Goal: Information Seeking & Learning: Learn about a topic

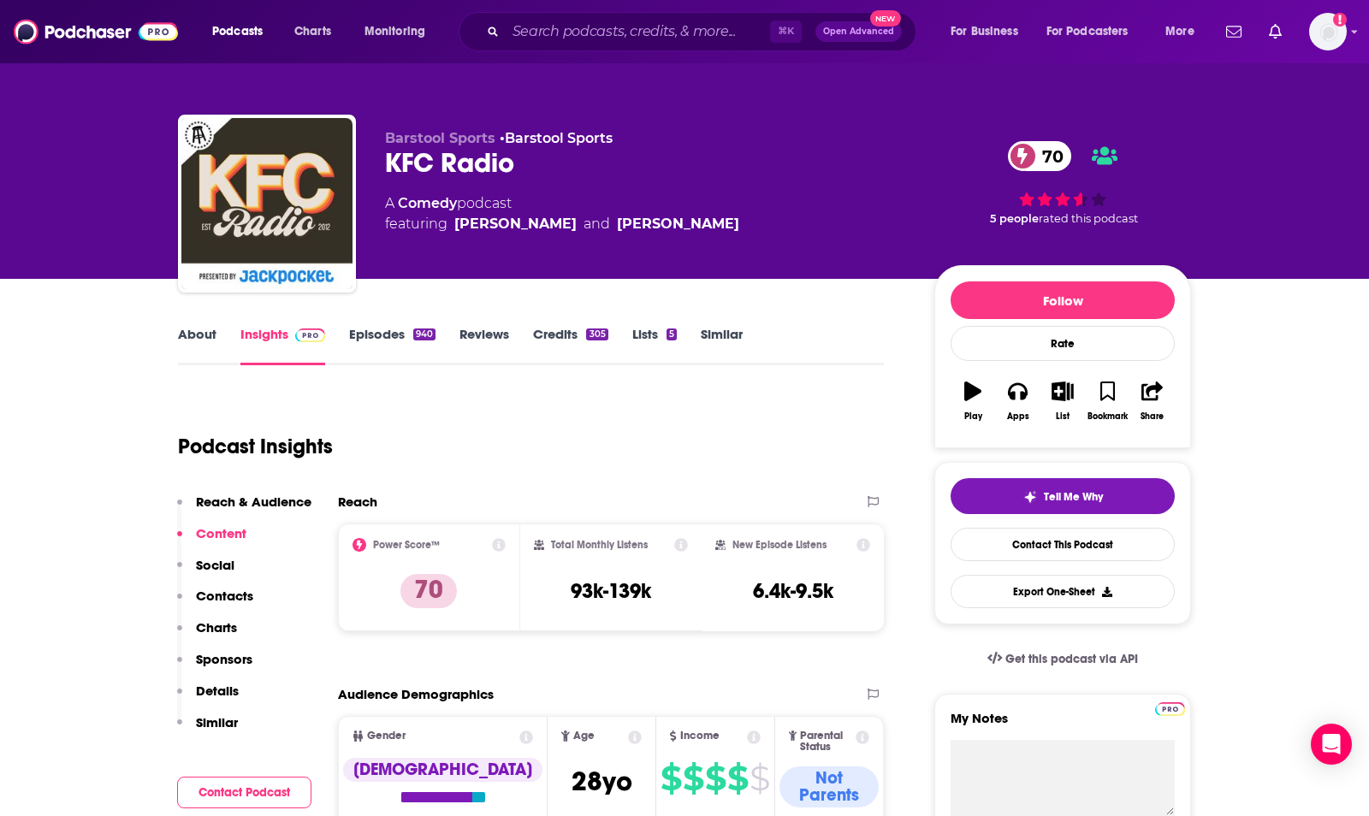
click at [199, 341] on link "About" at bounding box center [197, 345] width 39 height 39
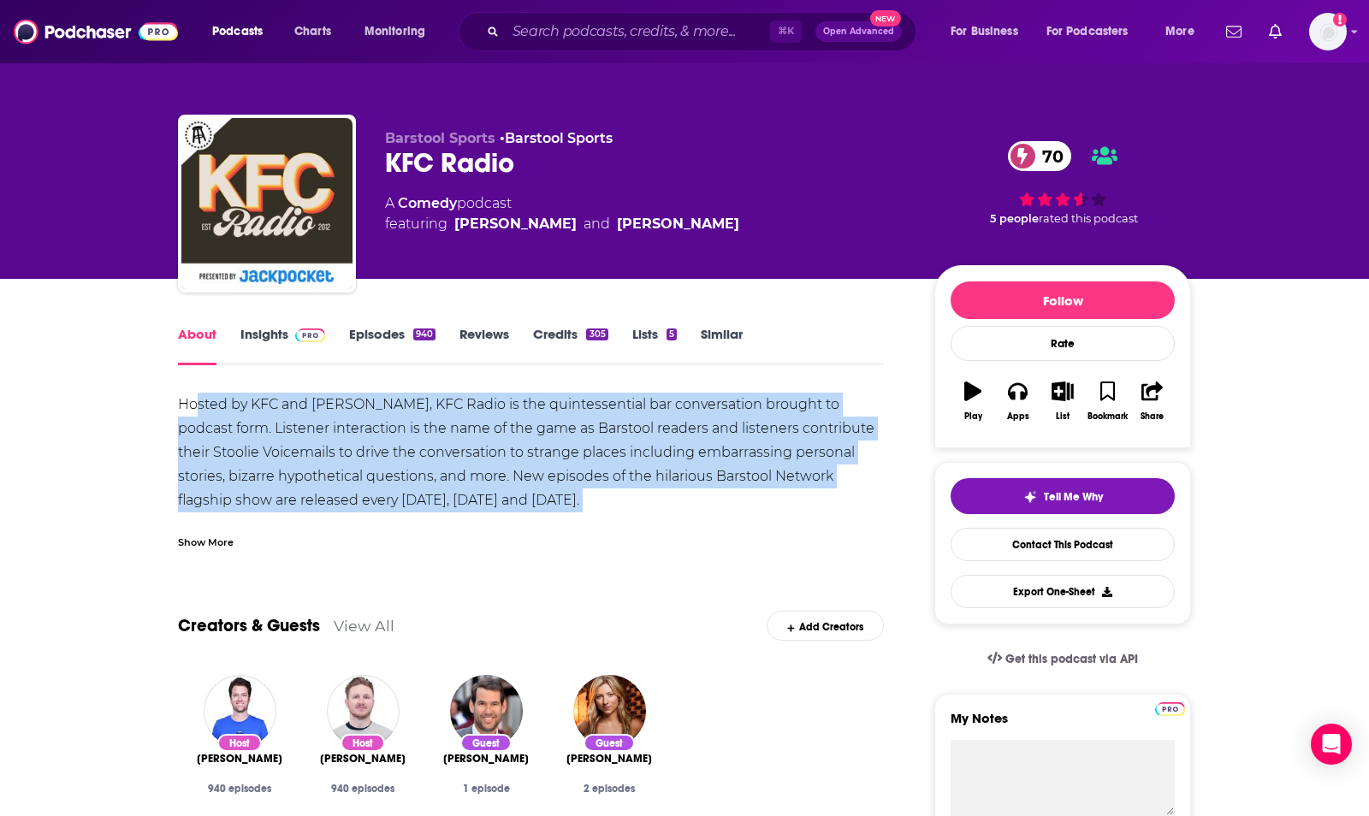
drag, startPoint x: 195, startPoint y: 404, endPoint x: 608, endPoint y: 508, distance: 426.3
click at [608, 508] on div "Hosted by KFC and [PERSON_NAME], KFC Radio is the quintessential bar conversati…" at bounding box center [531, 489] width 706 height 192
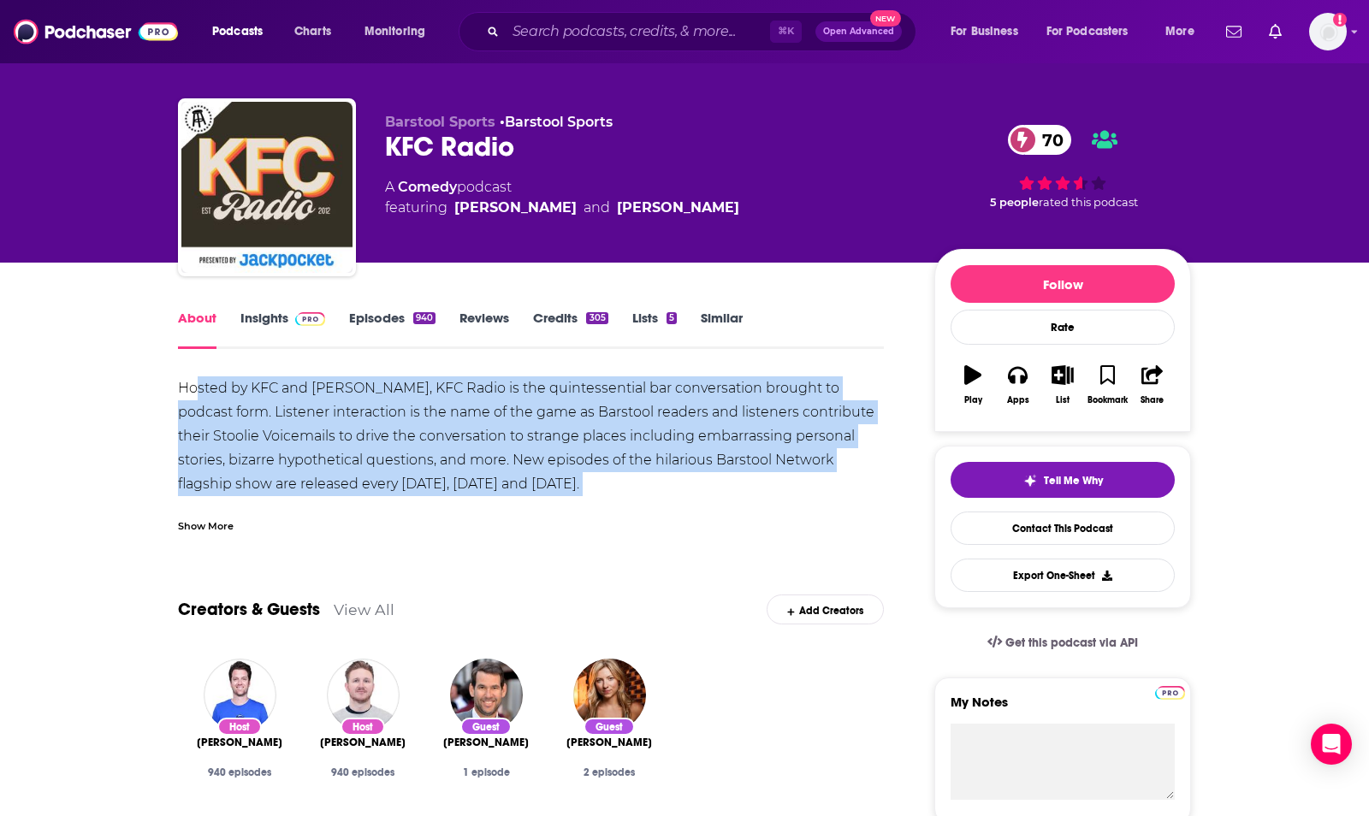
scroll to position [16, 0]
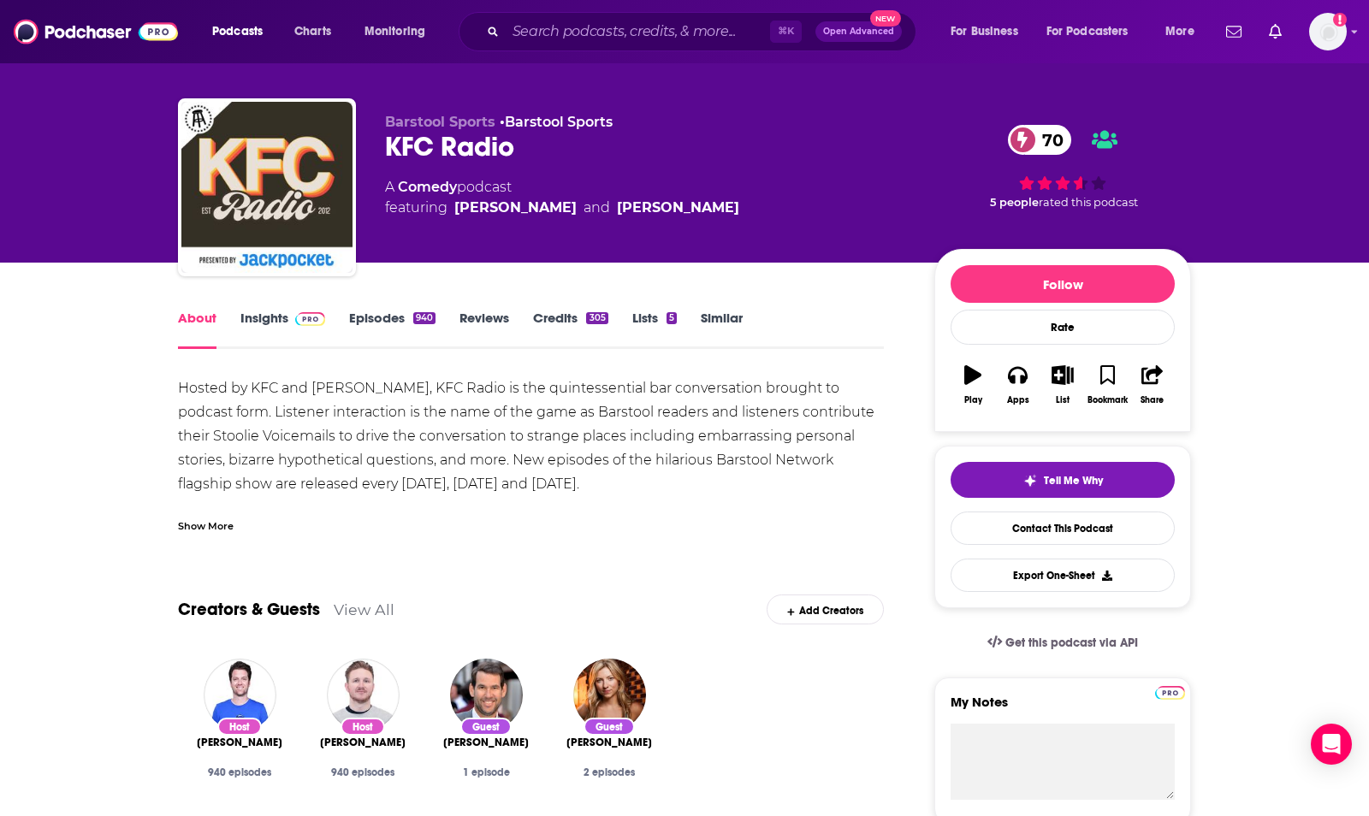
click at [608, 508] on div "Show More" at bounding box center [531, 519] width 706 height 29
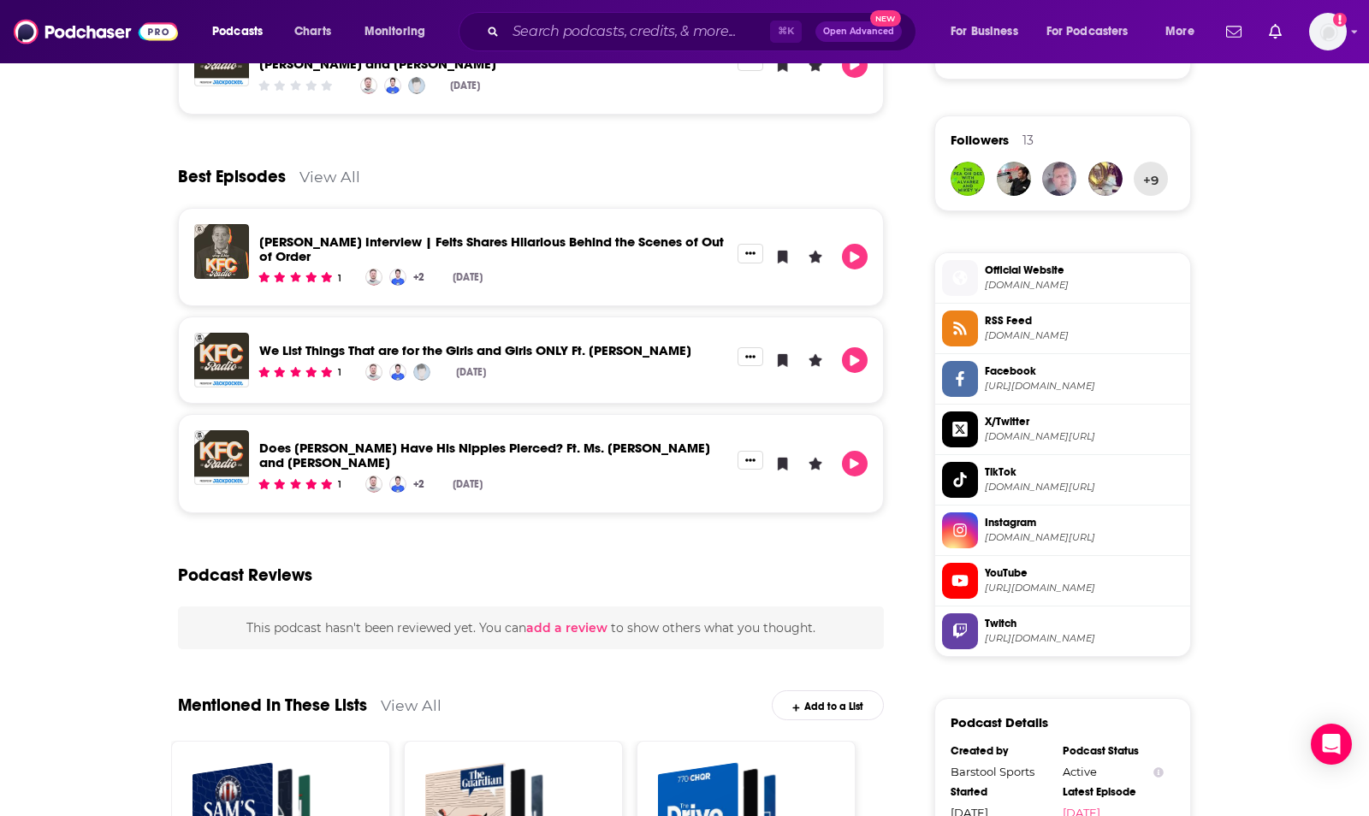
scroll to position [1199, 0]
click at [329, 174] on link "View All" at bounding box center [329, 178] width 61 height 18
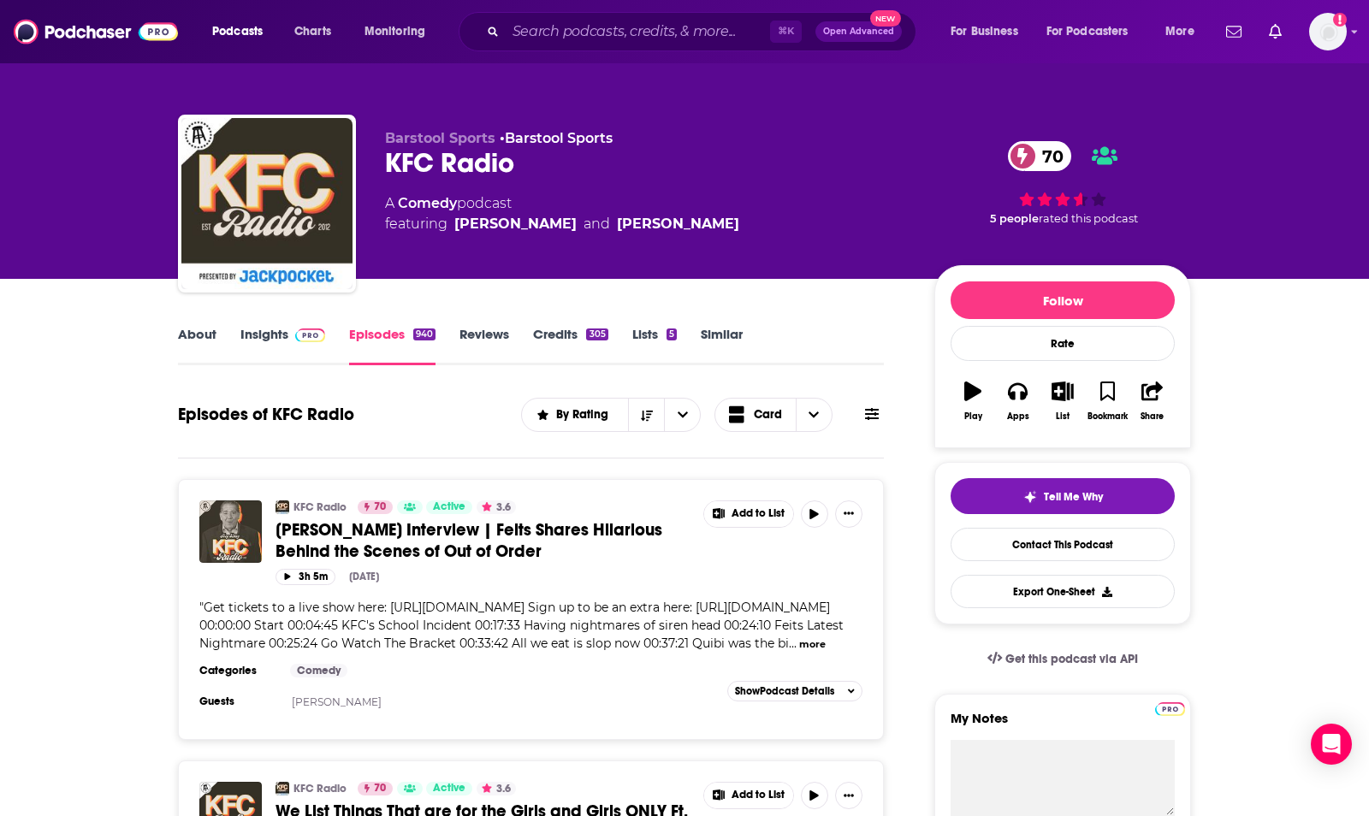
click at [204, 335] on link "About" at bounding box center [197, 345] width 39 height 39
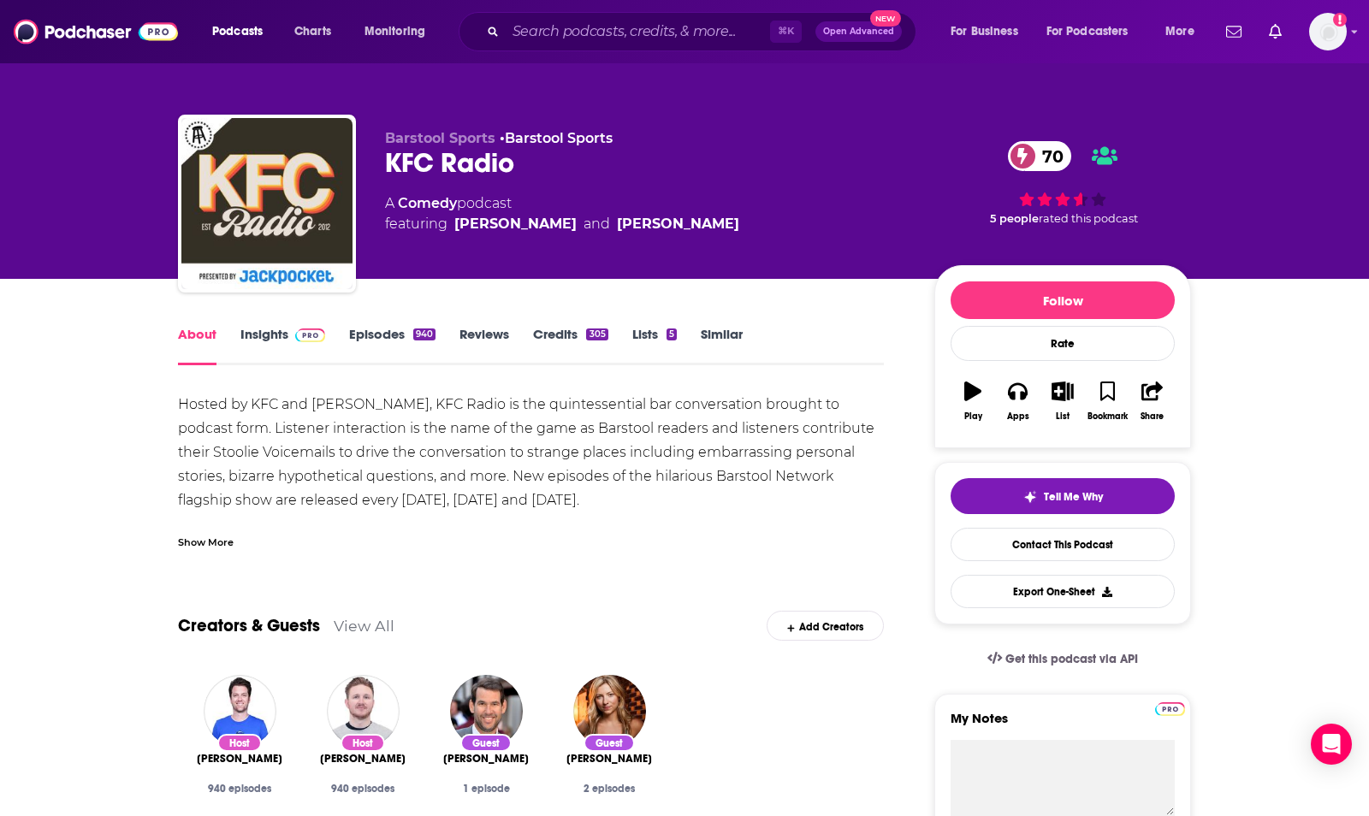
click at [280, 332] on link "Insights" at bounding box center [282, 345] width 85 height 39
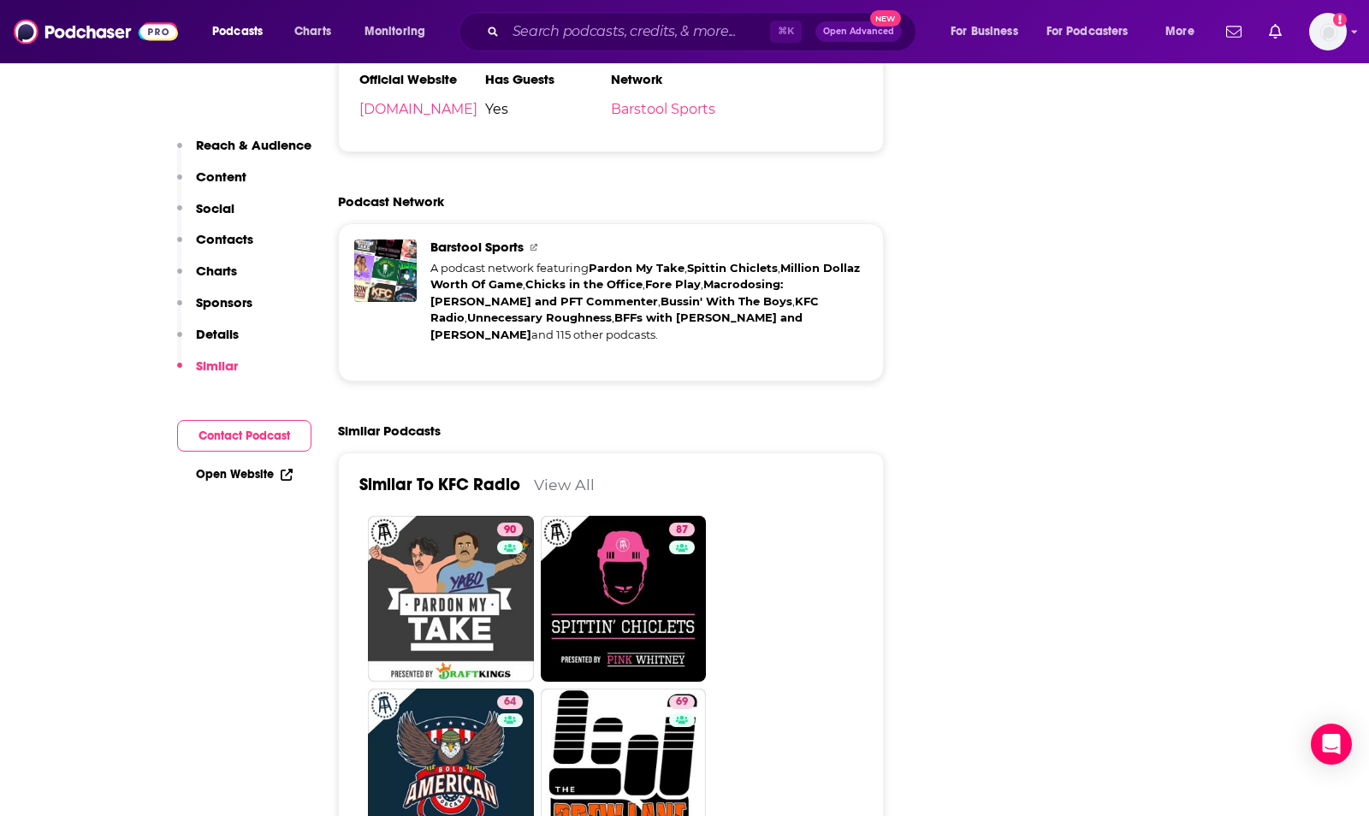
scroll to position [3649, 0]
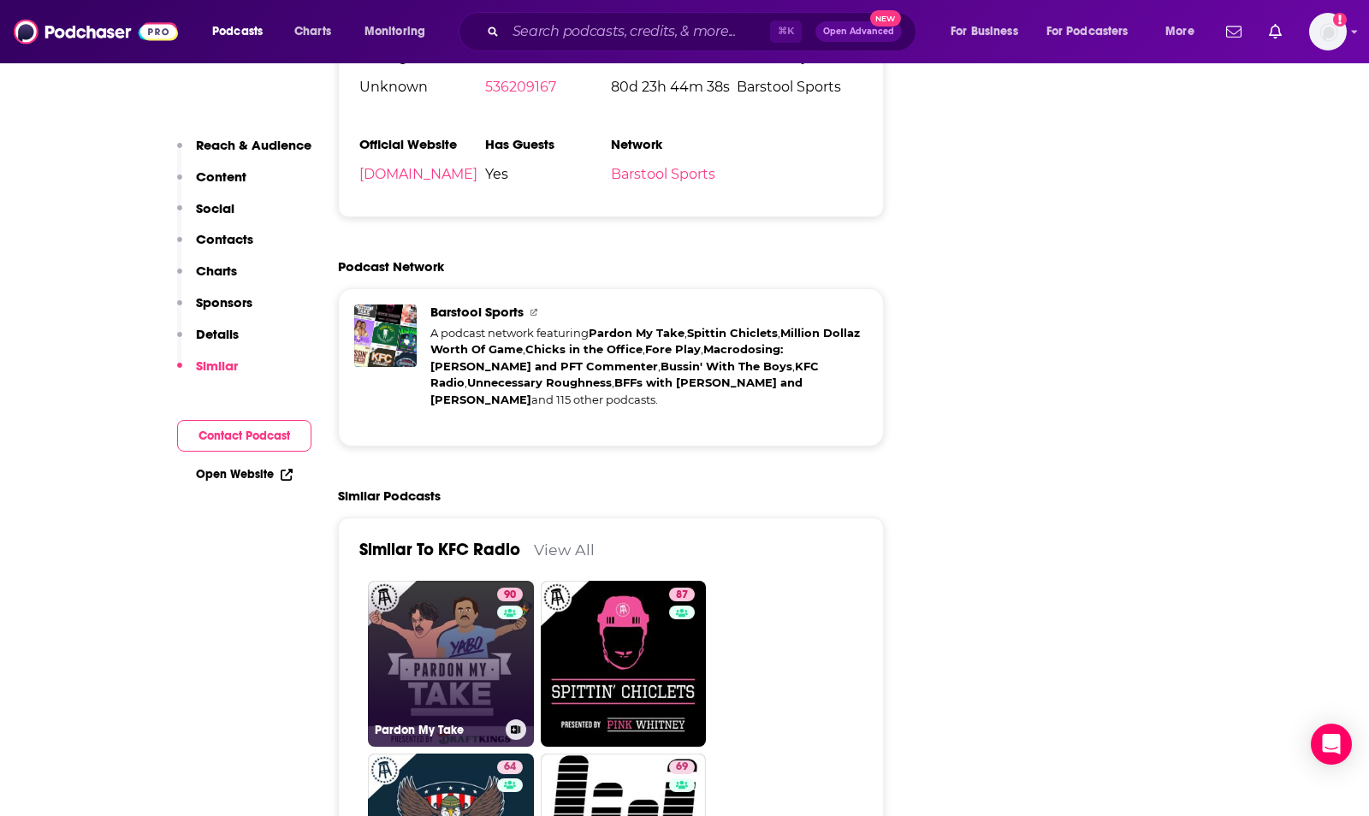
click at [453, 581] on link "90 Pardon My Take" at bounding box center [451, 664] width 166 height 166
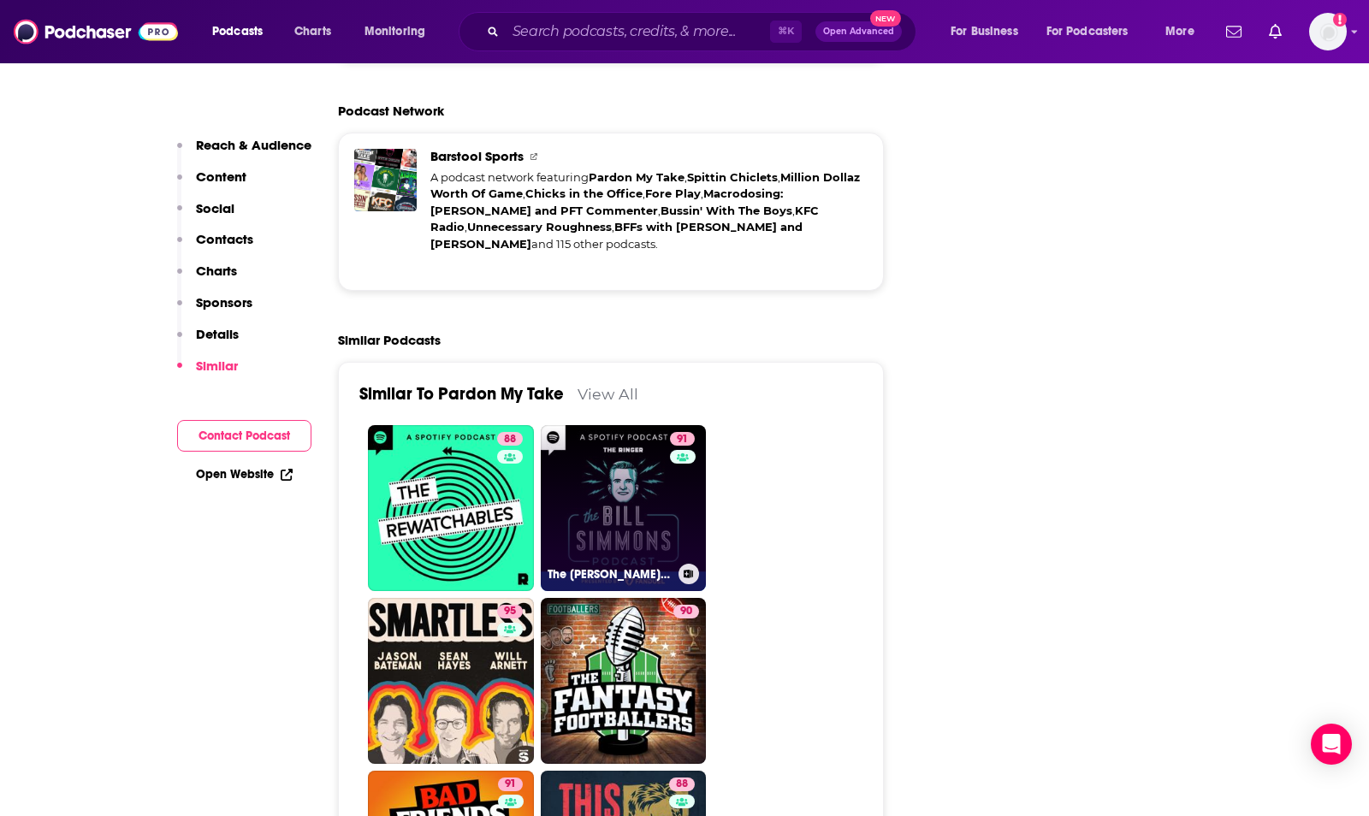
scroll to position [3791, 0]
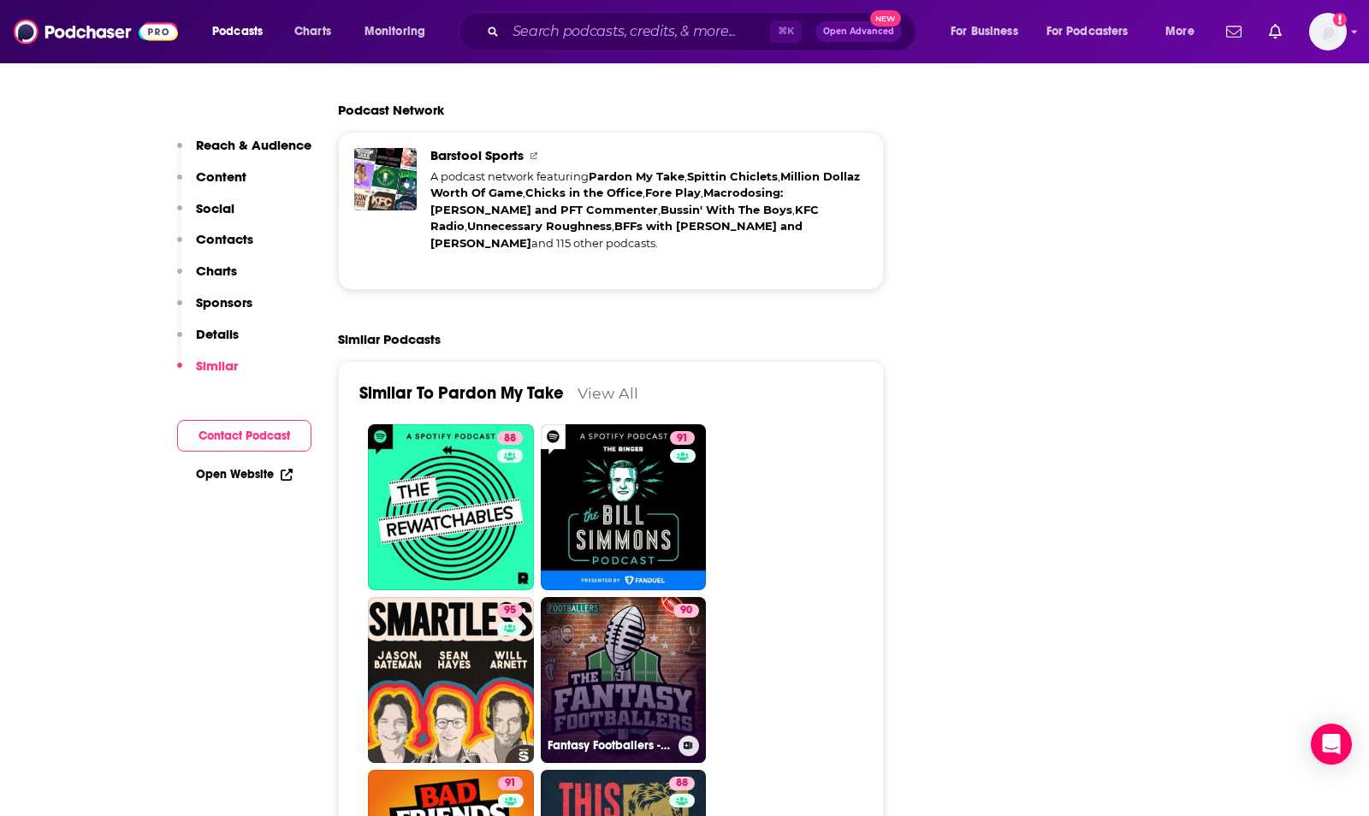
click at [630, 597] on link "90 Fantasy Footballers - Fantasy Football Podcast" at bounding box center [624, 680] width 166 height 166
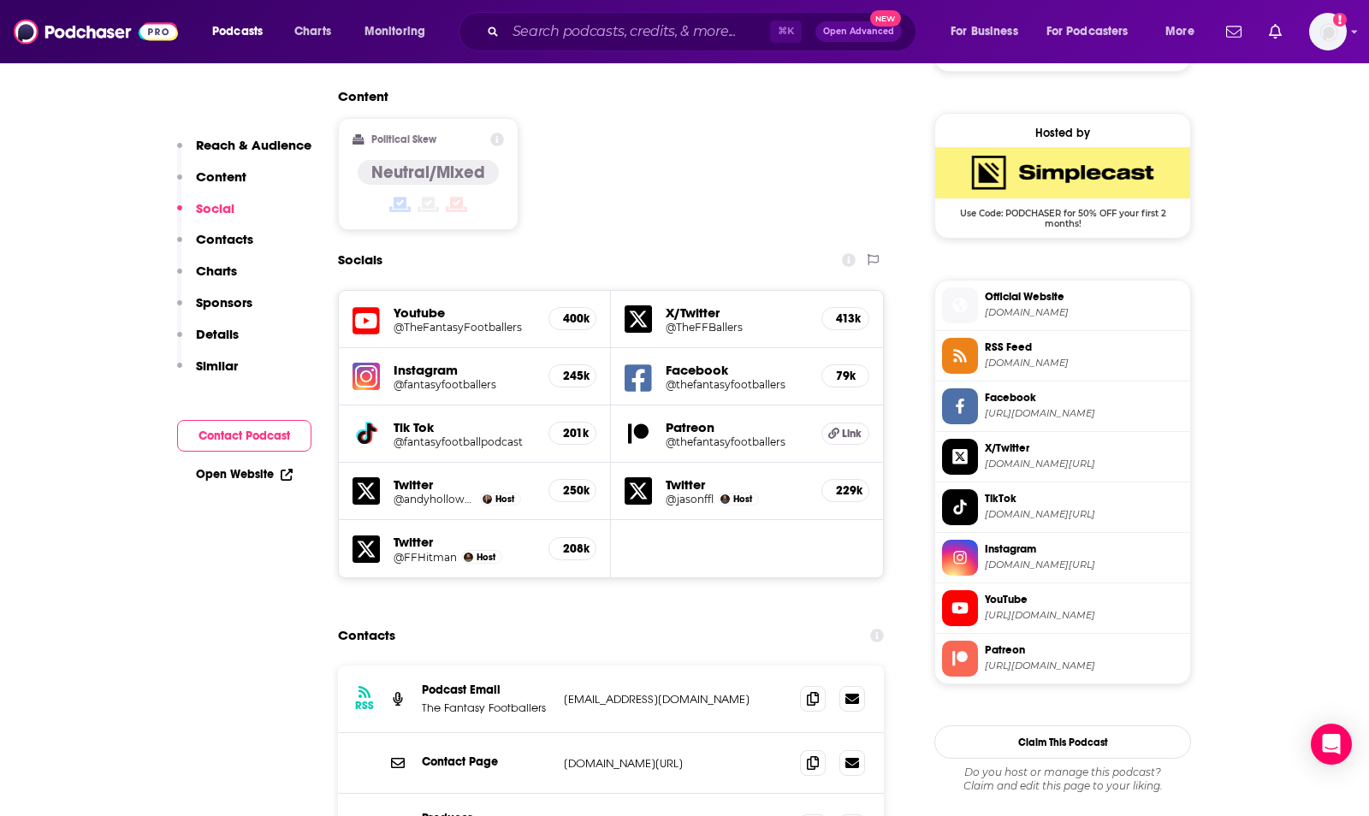
scroll to position [1429, 0]
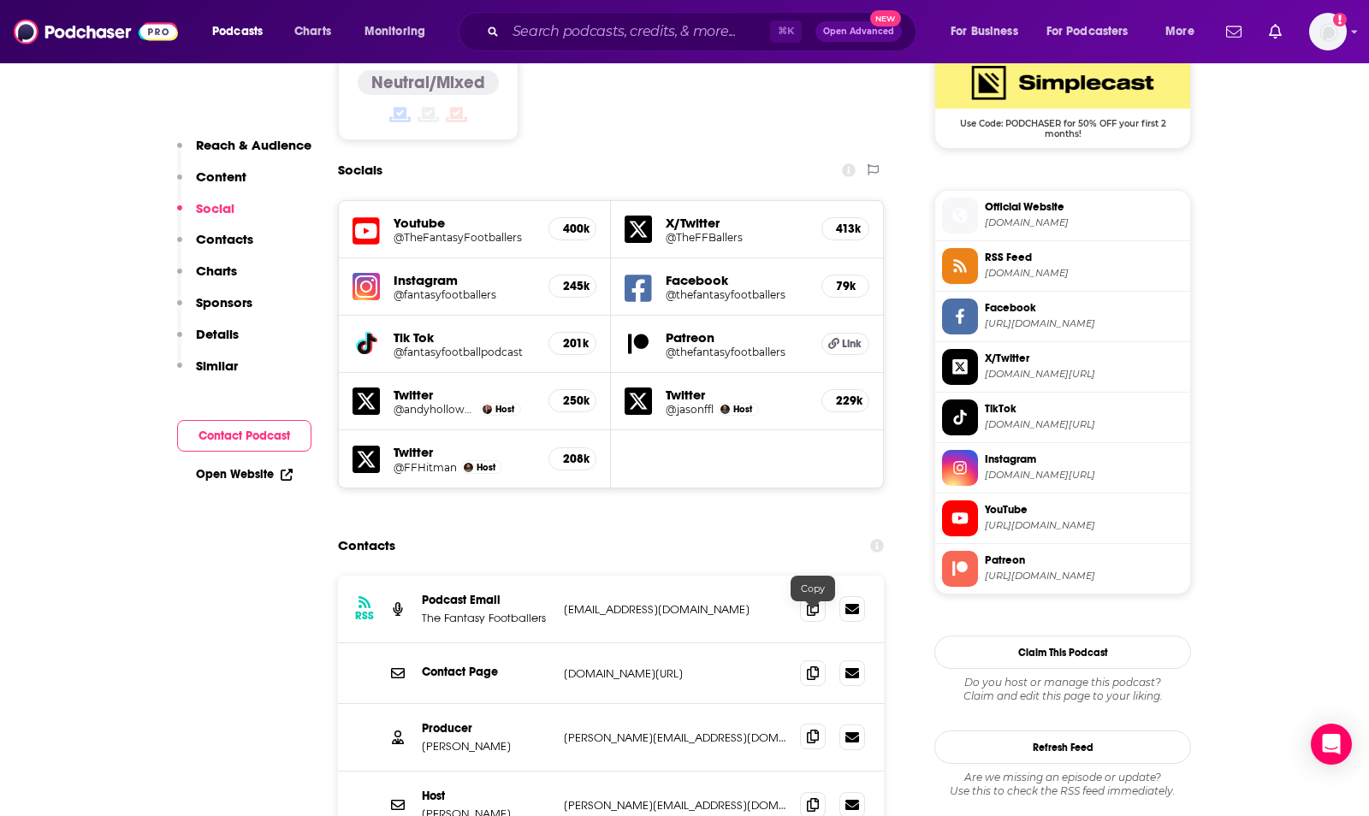
click at [816, 730] on icon at bounding box center [813, 737] width 12 height 14
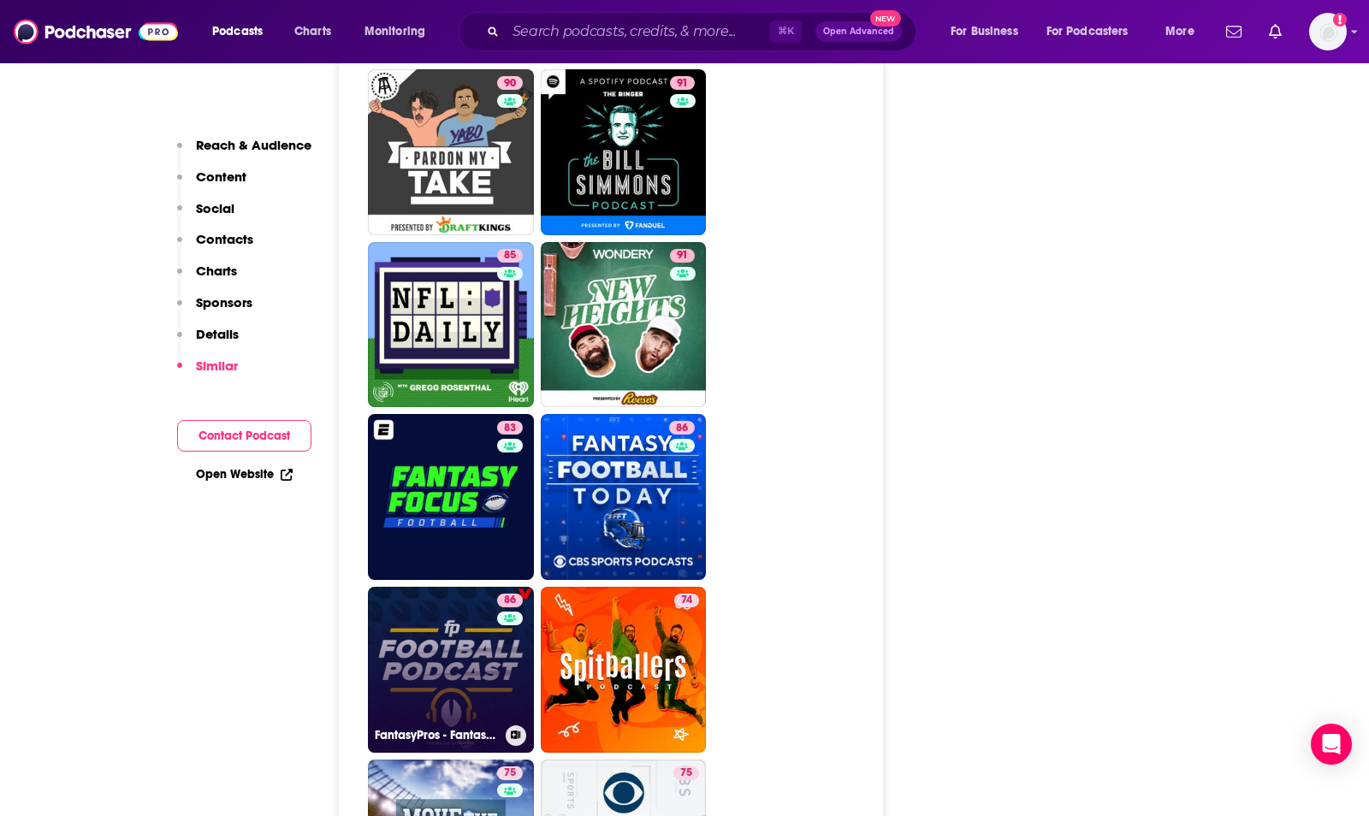
scroll to position [3983, 0]
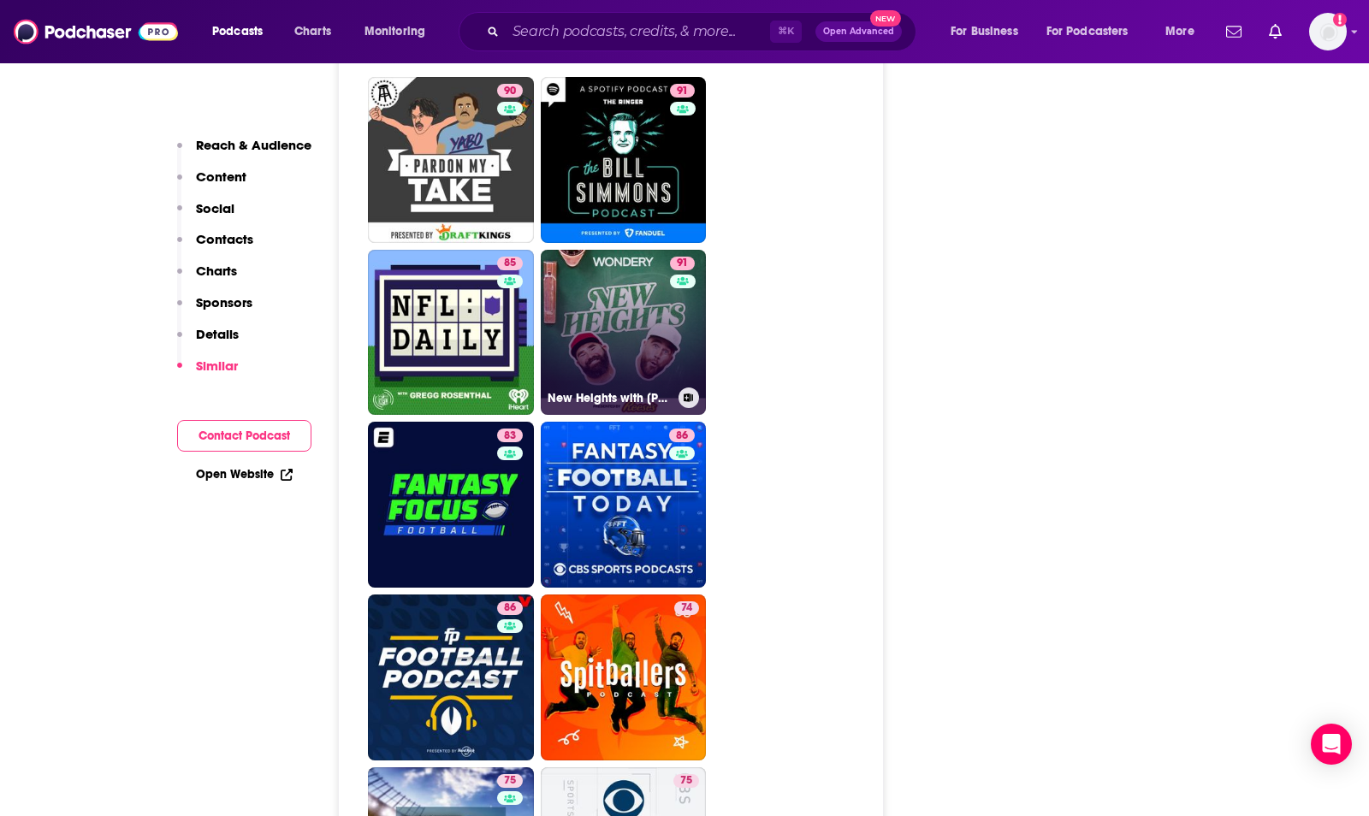
click at [586, 250] on link "91 [GEOGRAPHIC_DATA] with [PERSON_NAME] & [PERSON_NAME]" at bounding box center [624, 333] width 166 height 166
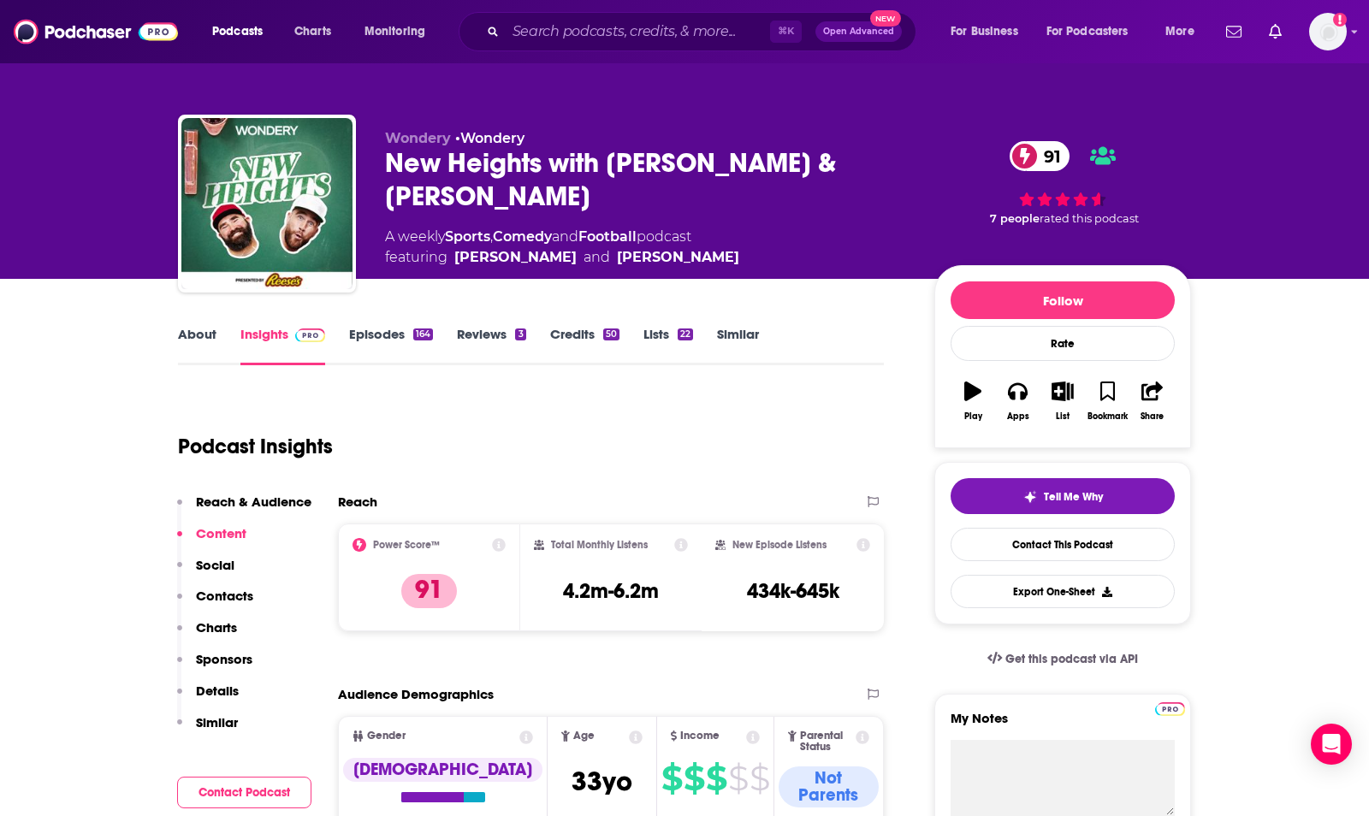
type input "[URL][DOMAIN_NAME]"
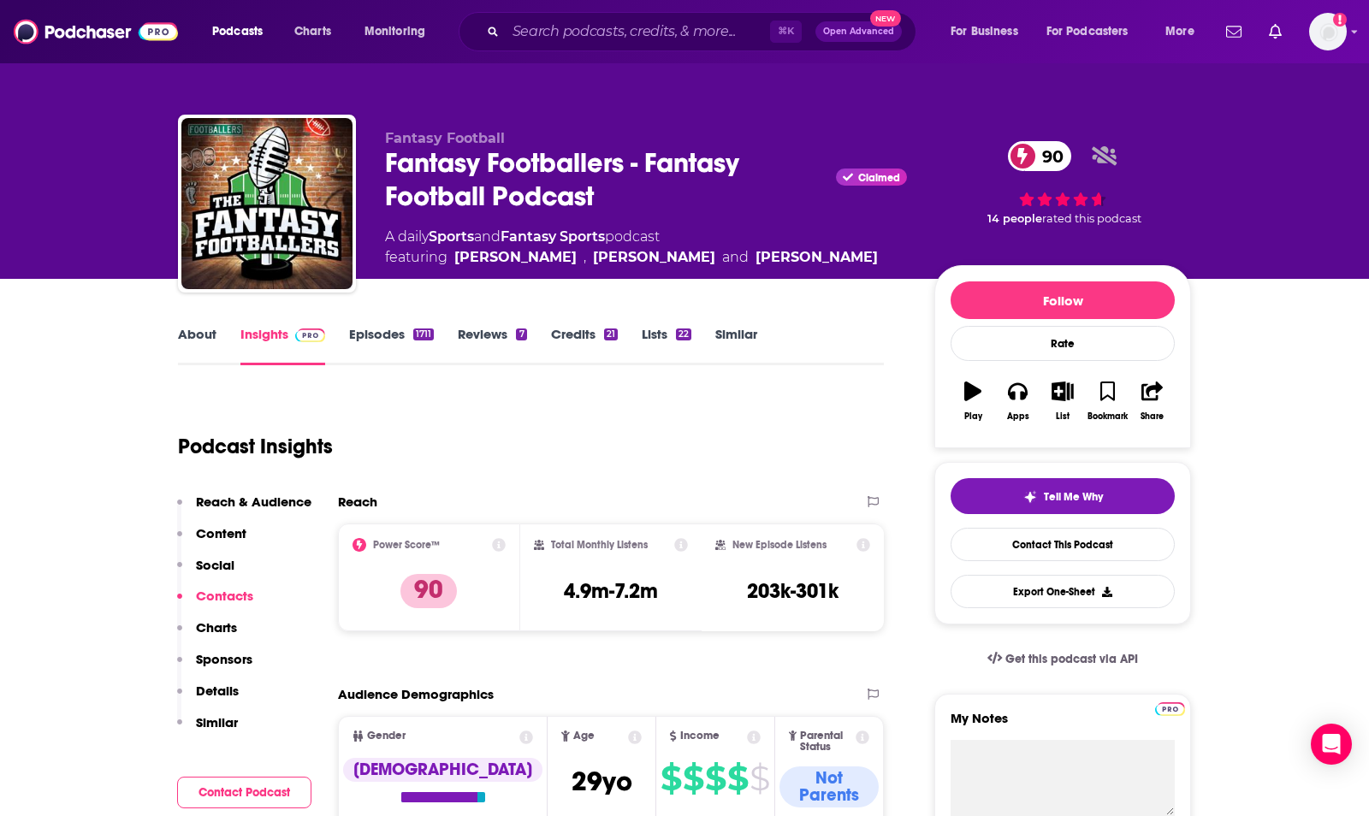
click at [378, 341] on link "Episodes 1711" at bounding box center [391, 345] width 85 height 39
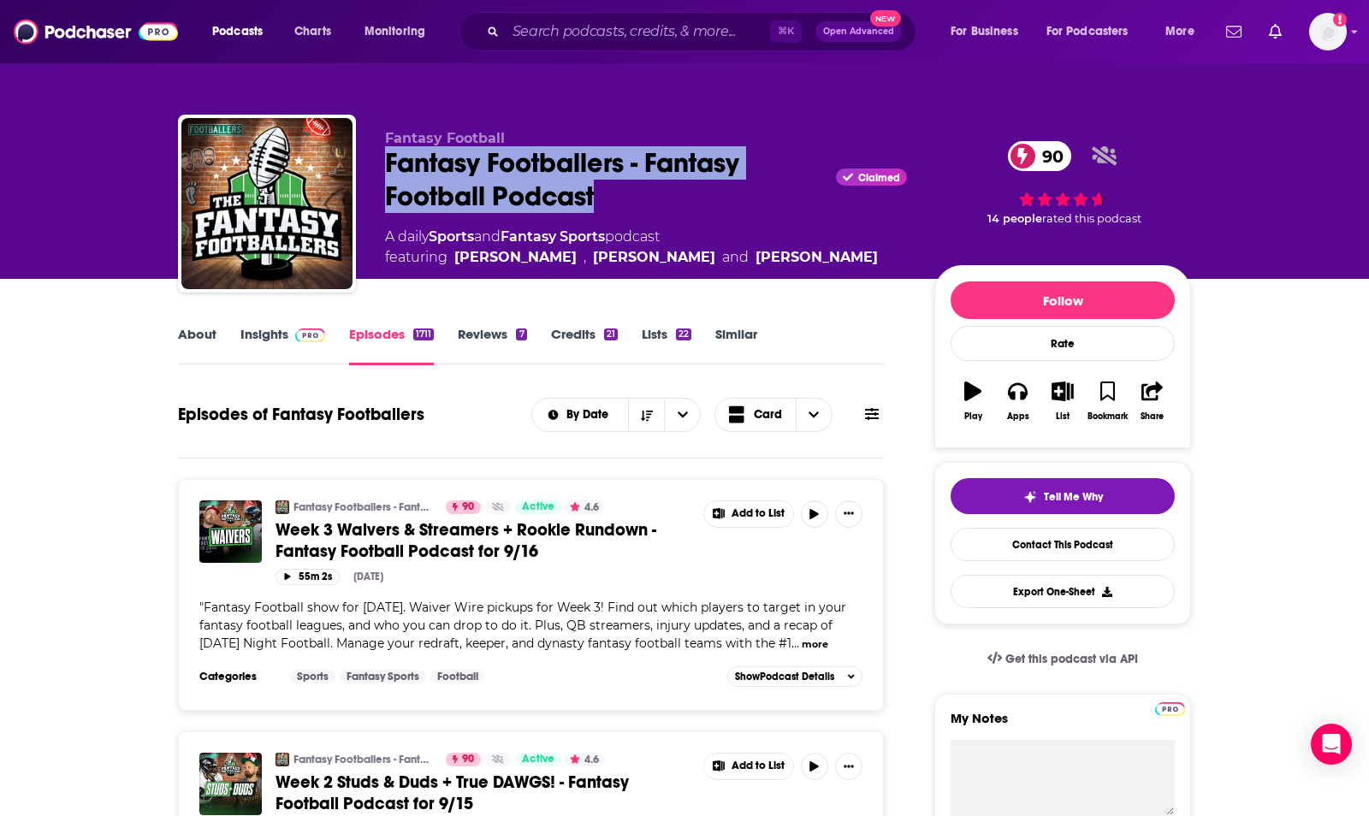
drag, startPoint x: 631, startPoint y: 193, endPoint x: 388, endPoint y: 165, distance: 245.4
click at [388, 165] on div "Fantasy Footballers - Fantasy Football Podcast Claimed 90" at bounding box center [646, 179] width 522 height 67
copy h2 "Fantasy Footballers - Fantasy Football Podcast"
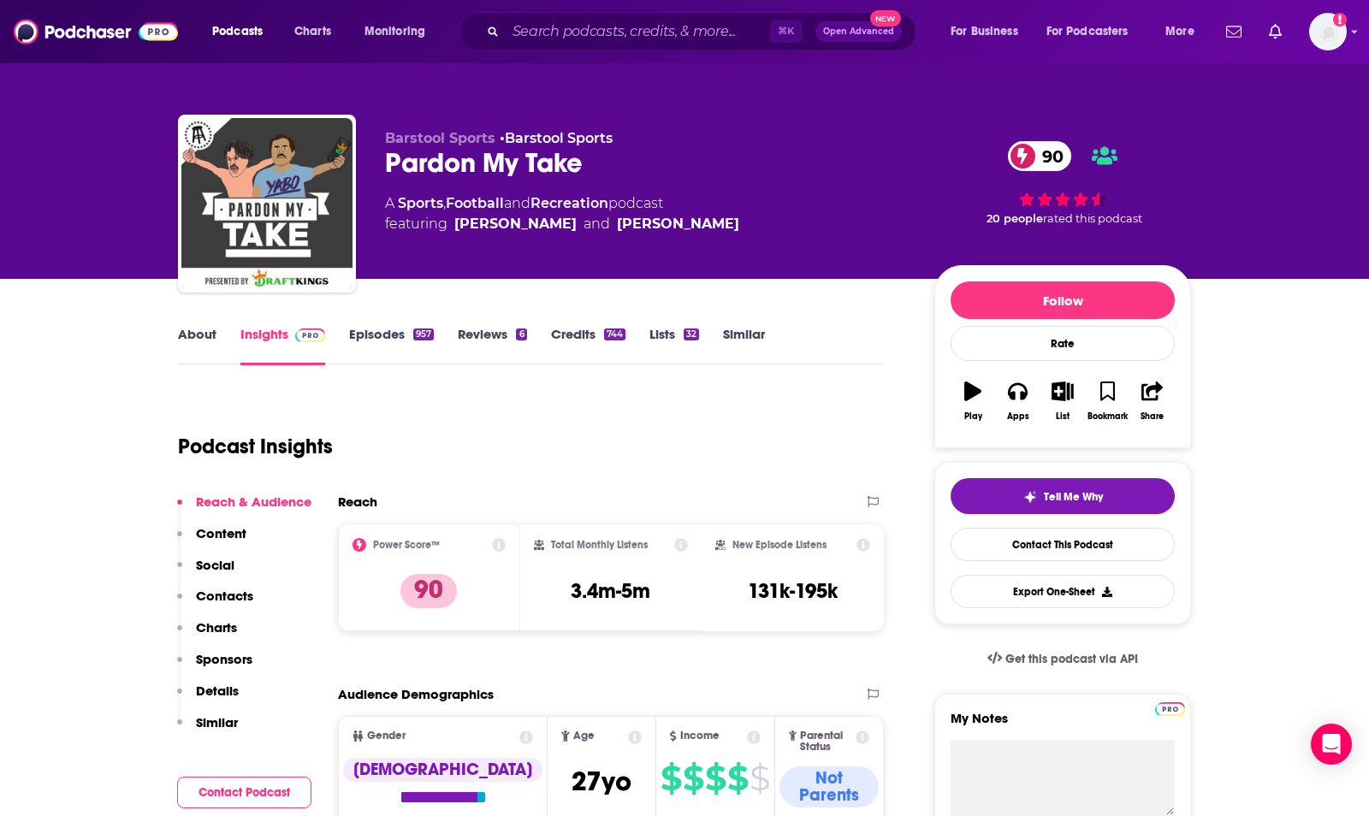
type input "[URL][DOMAIN_NAME]"
